Goal: Book appointment/travel/reservation

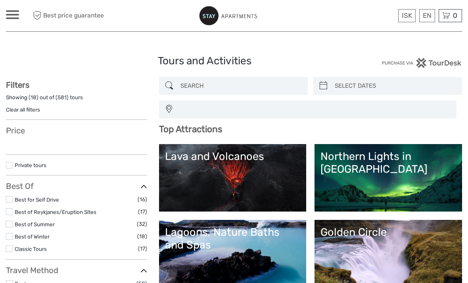
select select
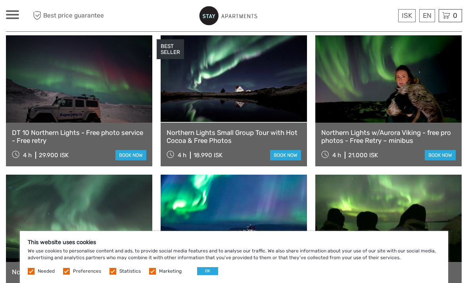
scroll to position [278, 0]
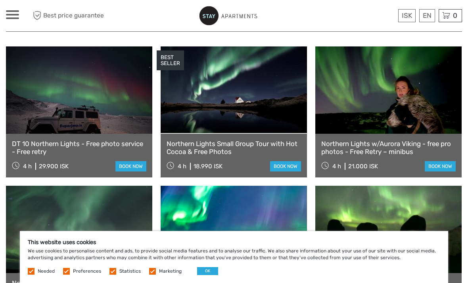
click at [0, 0] on link "English" at bounding box center [0, 0] width 0 height 0
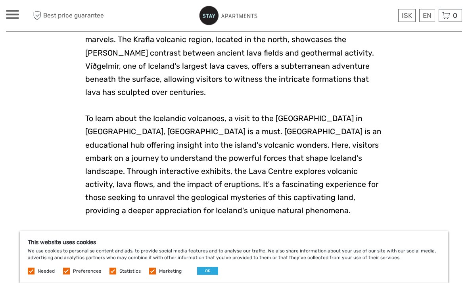
scroll to position [930, 0]
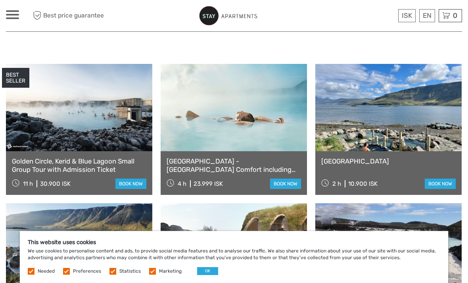
scroll to position [291, 0]
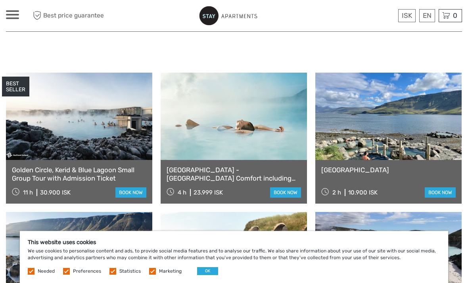
click at [110, 179] on link "Golden Circle, Kerid & Blue Lagoon Small Group Tour with Admission Ticket" at bounding box center [79, 174] width 134 height 16
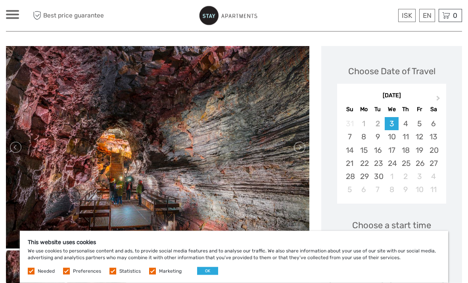
scroll to position [61, 0]
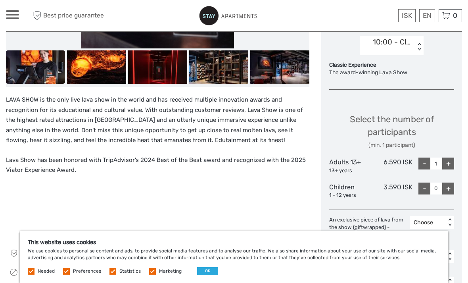
scroll to position [282, 0]
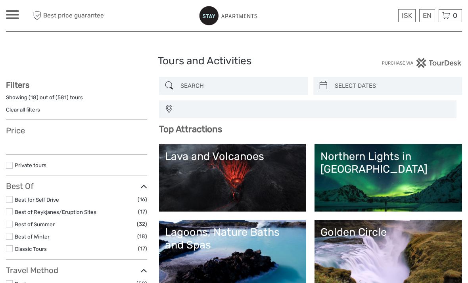
select select
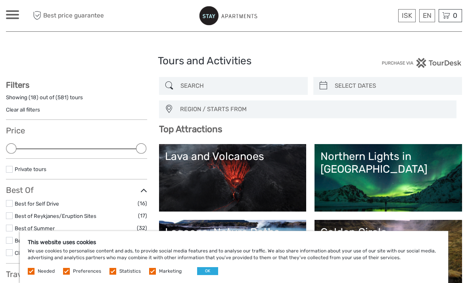
select select
